Goal: Transaction & Acquisition: Purchase product/service

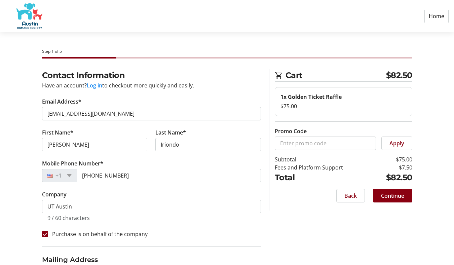
select select "[GEOGRAPHIC_DATA]"
select select "US"
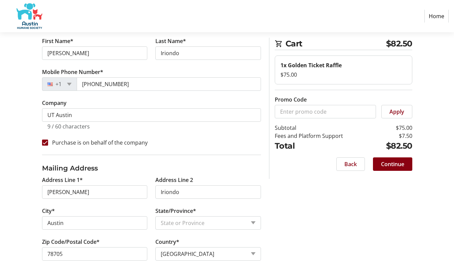
scroll to position [103, 0]
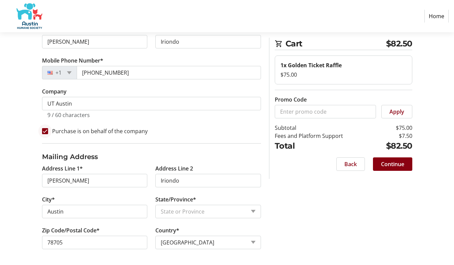
click at [50, 133] on div at bounding box center [45, 131] width 16 height 16
click at [136, 133] on label "Purchase is on behalf of the company" at bounding box center [98, 131] width 100 height 8
click at [48, 133] on input "Purchase is on behalf of the company" at bounding box center [45, 131] width 6 height 6
checkbox input "true"
click at [405, 160] on span at bounding box center [392, 164] width 39 height 16
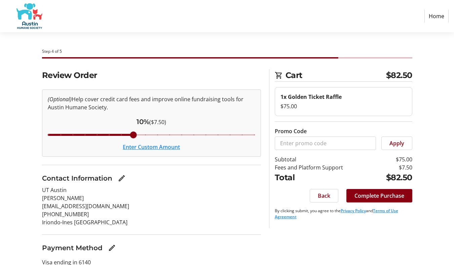
scroll to position [7, 0]
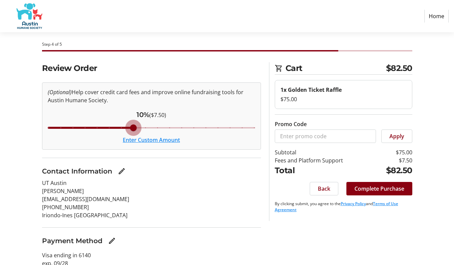
click at [131, 129] on input "Cover fees percentage" at bounding box center [152, 127] width 222 height 15
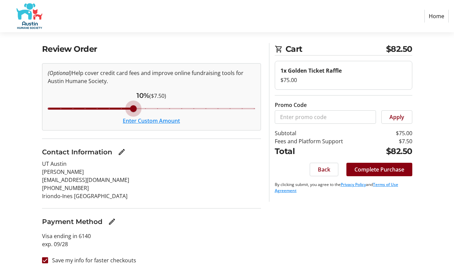
scroll to position [34, 0]
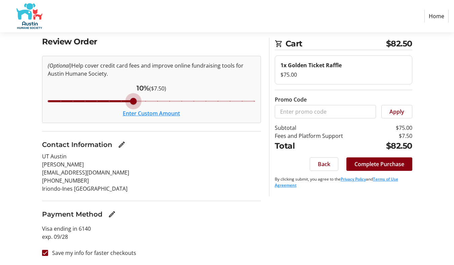
click at [150, 100] on input "Cover fees percentage" at bounding box center [152, 101] width 222 height 15
type input "12"
click at [155, 101] on input "Cover fees percentage" at bounding box center [152, 101] width 222 height 15
click at [384, 161] on span "Complete Purchase" at bounding box center [380, 164] width 50 height 8
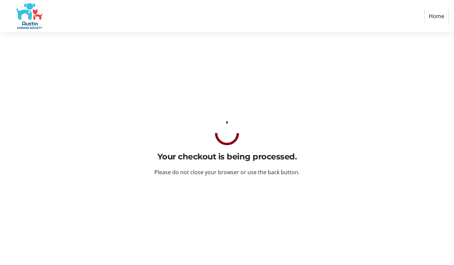
scroll to position [0, 0]
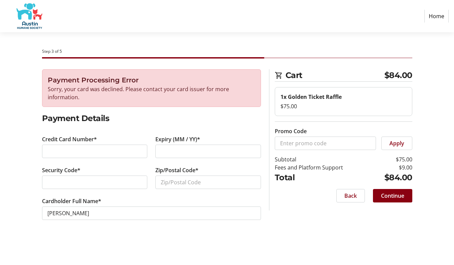
click at [229, 75] on h3 "Payment Processing Error" at bounding box center [152, 80] width 208 height 10
